Goal: Browse casually

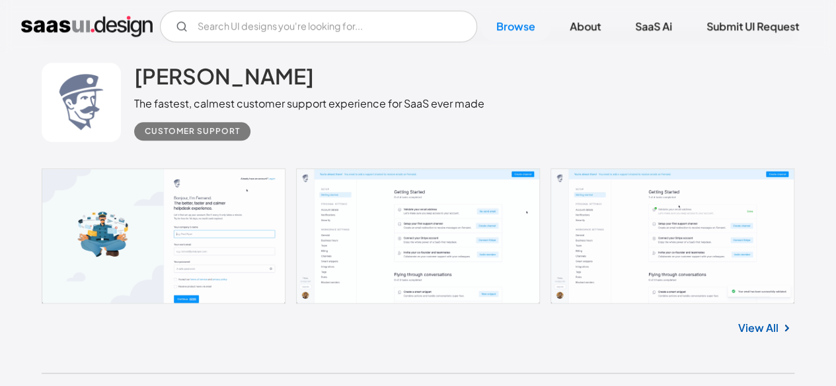
scroll to position [10671, 0]
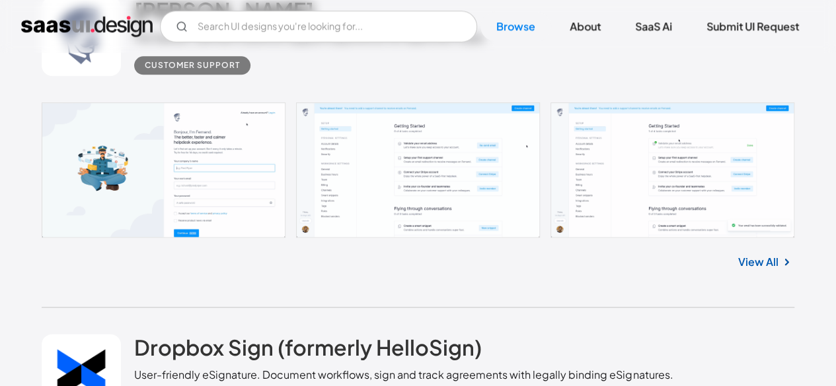
click at [766, 256] on link "View All" at bounding box center [758, 262] width 40 height 16
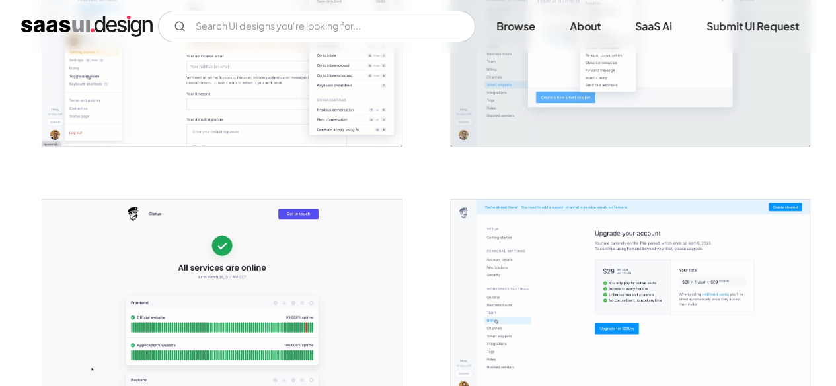
scroll to position [2439, 0]
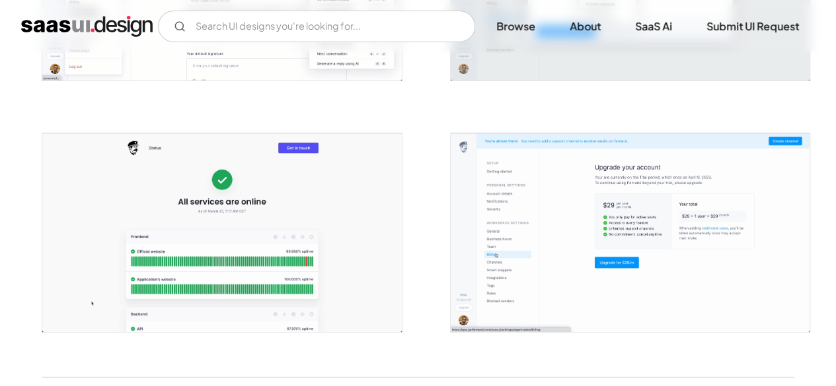
click at [727, 253] on img "open lightbox" at bounding box center [629, 232] width 359 height 199
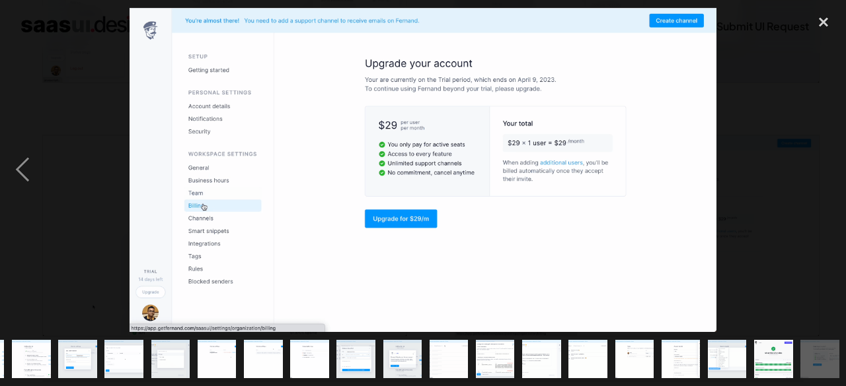
scroll to position [0, 90]
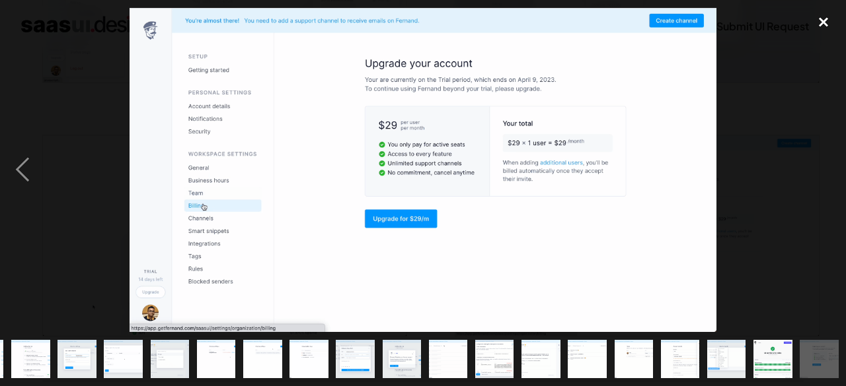
click at [835, 23] on div "close lightbox" at bounding box center [823, 22] width 45 height 29
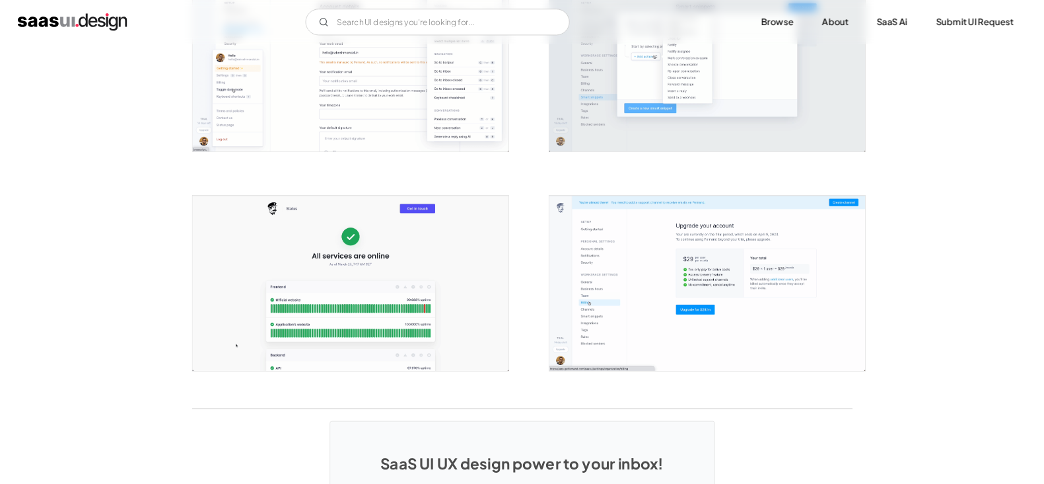
scroll to position [2439, 0]
